Goal: Transaction & Acquisition: Purchase product/service

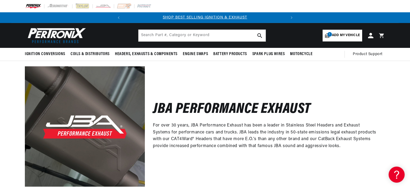
click at [221, 132] on p "For over 30 years, JBA Performance Exhaust has been a leader in Stainless Steel…" at bounding box center [265, 135] width 224 height 27
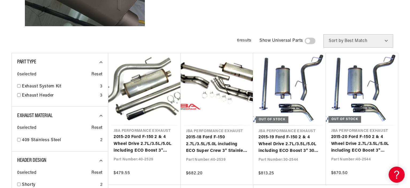
scroll to position [0, 162]
click at [192, 38] on div "Filters 6 results Show Universal Parts Sort by Best Match Featured Name, A-Z Na…" at bounding box center [205, 40] width 387 height 13
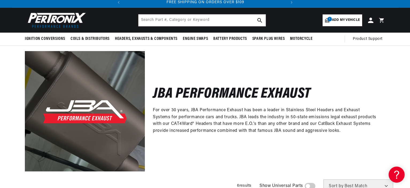
scroll to position [0, 0]
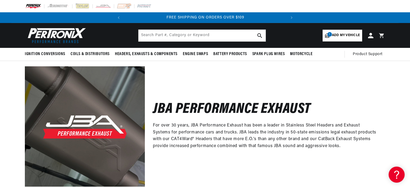
click at [352, 37] on span "Add my vehicle" at bounding box center [346, 35] width 28 height 5
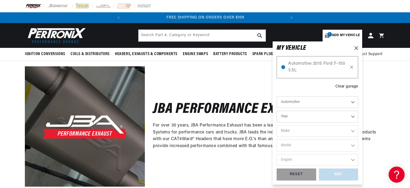
click at [353, 69] on icon at bounding box center [352, 67] width 5 height 4
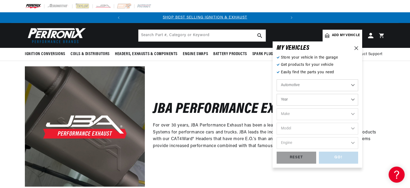
click at [294, 86] on select "Automotive Agricultural Industrial Marine Motorcycle" at bounding box center [318, 85] width 82 height 12
click at [294, 100] on select "Year 2024 2023 2022 2021 2020 2019 2018 2017 2016 2015 2014 2013 2012 2011 2010…" at bounding box center [318, 100] width 82 height 12
select select "2024"
click at [277, 94] on select "Year 2024 2023 2022 2021 2020 2019 2018 2017 2016 2015 2014 2013 2012 2011 2010…" at bounding box center [318, 100] width 82 height 12
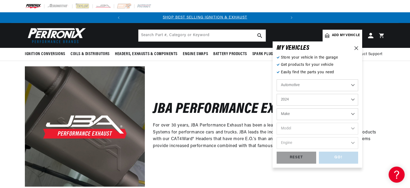
click at [304, 113] on select "Make Chevrolet" at bounding box center [318, 114] width 82 height 12
click at [298, 97] on select "2024 2023 2022 2021 2020 2019 2018 2017 2016 2015 2014 2013 2012 2011 2010 2009…" at bounding box center [318, 100] width 82 height 12
click at [277, 94] on select "2024 2023 2022 2021 2020 2019 2018 2017 2016 2015 2014 2013 2012 2011 2010 2009…" at bounding box center [318, 100] width 82 height 12
click at [307, 117] on select "Make Chevrolet" at bounding box center [318, 114] width 82 height 12
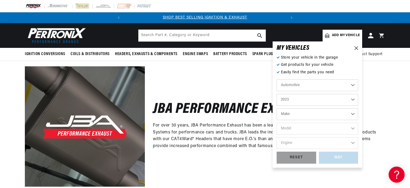
click at [302, 99] on select "2024 2023 2022 2021 2020 2019 2018 2017 2016 2015 2014 2013 2012 2011 2010 2009…" at bounding box center [318, 100] width 82 height 12
click at [277, 94] on select "2024 2023 2022 2021 2020 2019 2018 2017 2016 2015 2014 2013 2012 2011 2010 2009…" at bounding box center [318, 100] width 82 height 12
select select "2022"
click at [295, 114] on select "Make Cadillac Chevrolet Chrysler Dodge Ford GMC INFINITI Jeep Nissan Ram" at bounding box center [318, 114] width 82 height 12
select select "Ford"
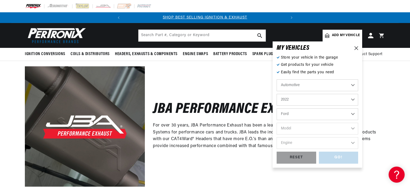
click at [277, 108] on select "Make Cadillac Chevrolet Chrysler Dodge Ford GMC INFINITI Jeep Nissan Ram" at bounding box center [318, 114] width 82 height 12
select select "Ford"
click at [306, 128] on select "Model F-150 Mustang Ranger" at bounding box center [318, 129] width 82 height 12
select select "Ranger"
click at [277, 123] on select "Model F-150 Mustang Ranger" at bounding box center [318, 129] width 82 height 12
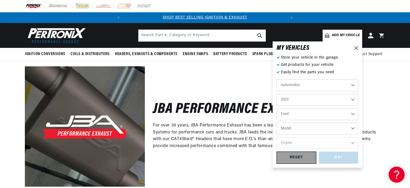
select select "Ranger"
click at [306, 141] on select "Engine 2.3L" at bounding box center [318, 143] width 82 height 12
select select "2.3L"
click at [277, 137] on select "Engine 2.3L" at bounding box center [318, 143] width 82 height 12
select select "2.3L"
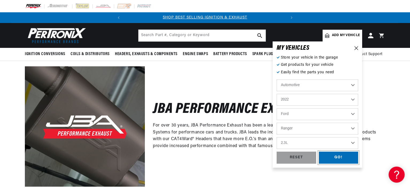
click at [328, 160] on div "GO!" at bounding box center [339, 158] width 40 height 12
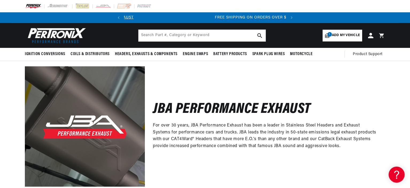
scroll to position [0, 144]
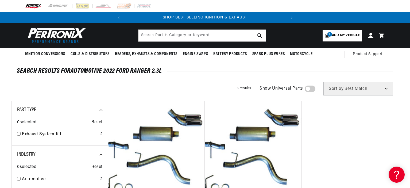
click at [67, 30] on img at bounding box center [56, 35] width 62 height 18
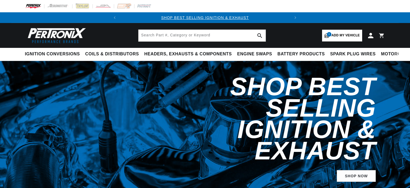
select select "2022"
select select "Ford"
select select "Ranger"
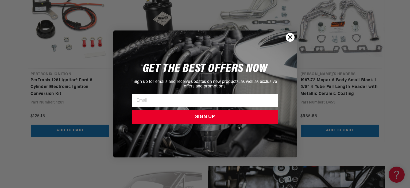
scroll to position [535, 0]
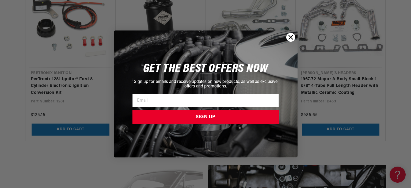
click at [293, 37] on circle "Close dialog" at bounding box center [290, 37] width 9 height 9
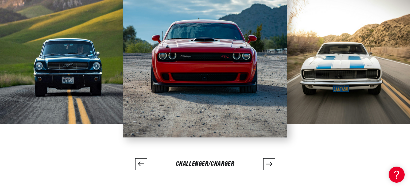
scroll to position [1231, 0]
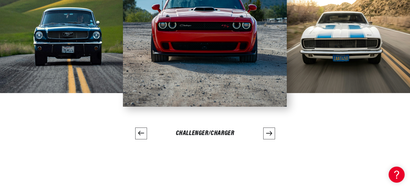
click at [270, 134] on icon "Next slide" at bounding box center [269, 133] width 6 height 6
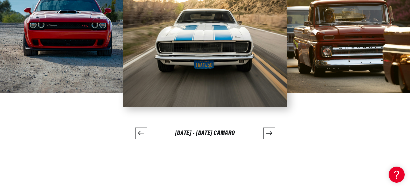
click at [270, 134] on icon "Next slide" at bounding box center [269, 133] width 6 height 6
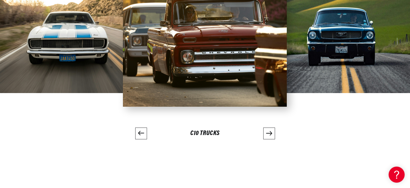
click at [270, 134] on icon "Next slide" at bounding box center [269, 133] width 6 height 6
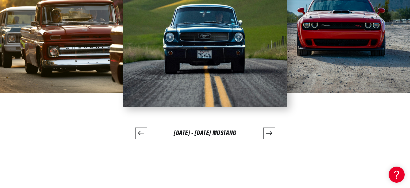
click at [270, 134] on icon "Next slide" at bounding box center [269, 133] width 6 height 6
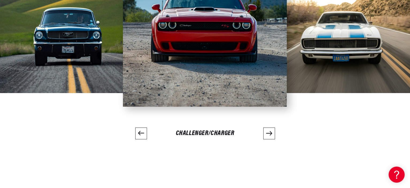
click at [270, 134] on icon "Next slide" at bounding box center [269, 133] width 6 height 6
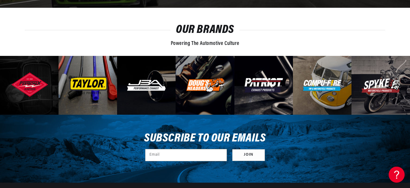
scroll to position [0, 0]
click at [246, 90] on img at bounding box center [264, 85] width 40 height 15
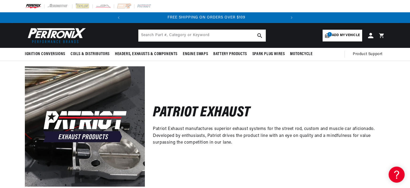
scroll to position [0, 162]
click at [342, 40] on link "1 Add my vehicle" at bounding box center [343, 36] width 40 height 12
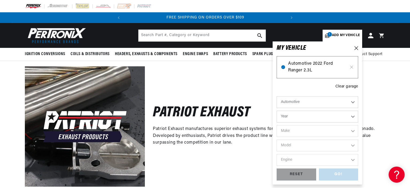
click at [324, 66] on span "Automotive 2022 Ford Ranger 2.3L" at bounding box center [317, 67] width 59 height 14
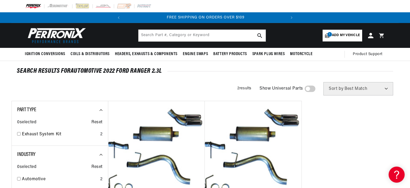
scroll to position [0, 162]
